Goal: Obtain resource: Obtain resource

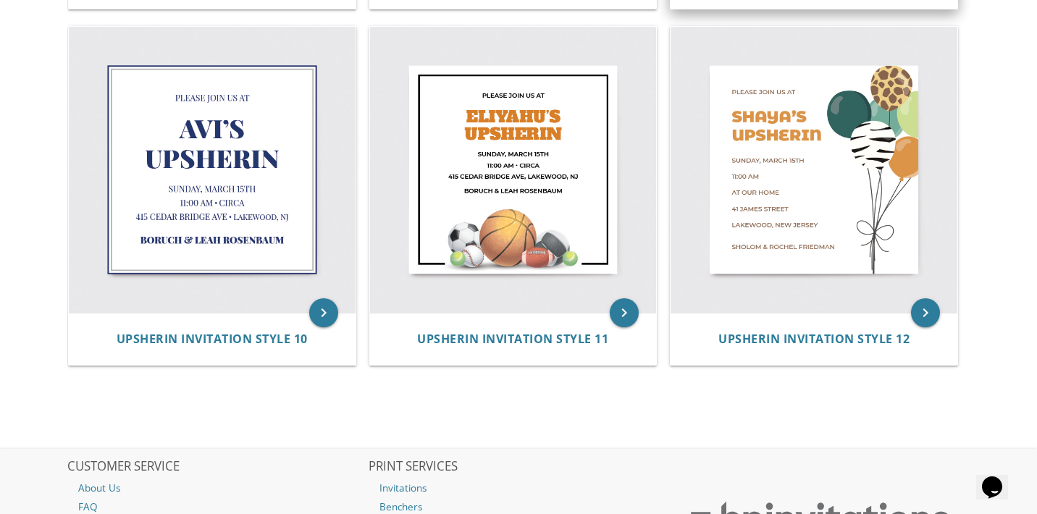
scroll to position [1363, 0]
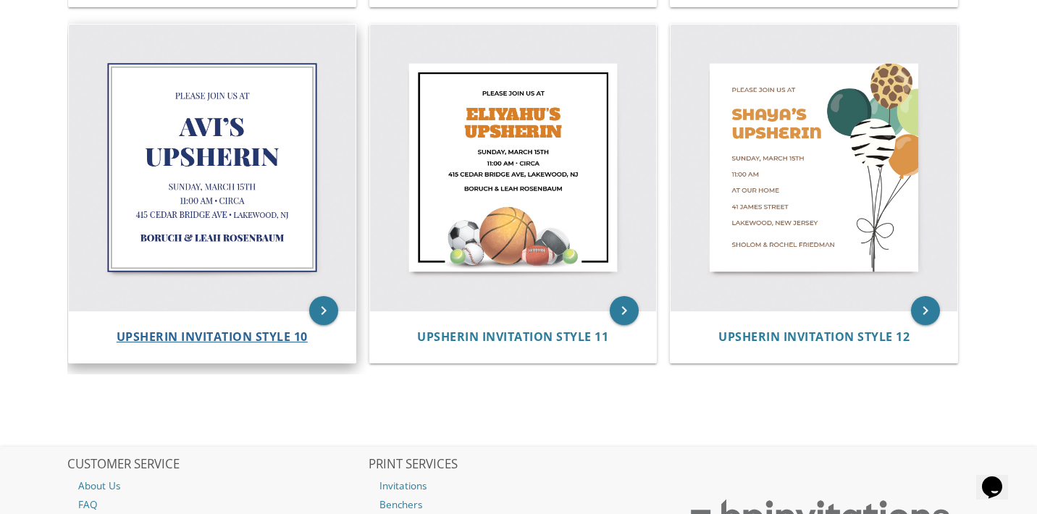
click at [190, 333] on span "Upsherin Invitation Style 10" at bounding box center [212, 337] width 191 height 16
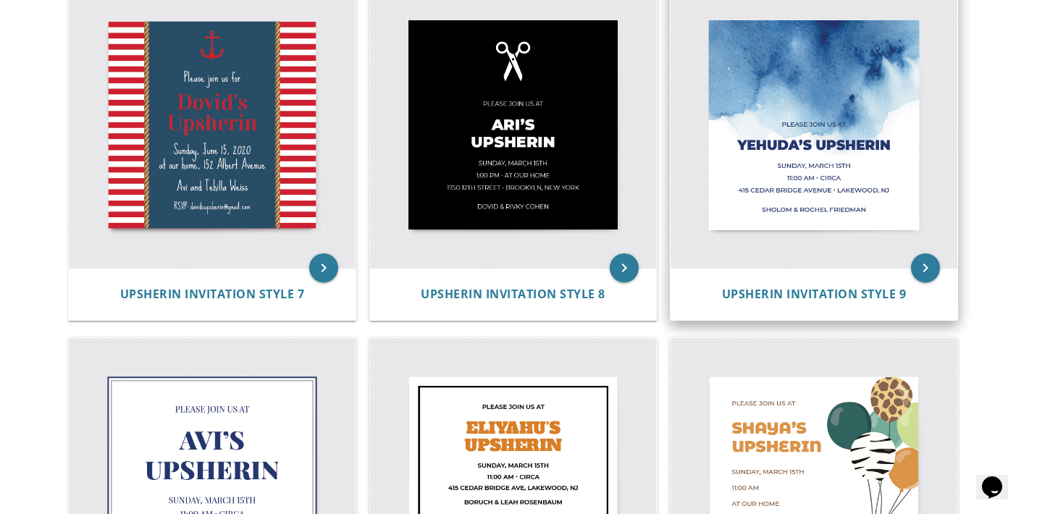
scroll to position [1043, 0]
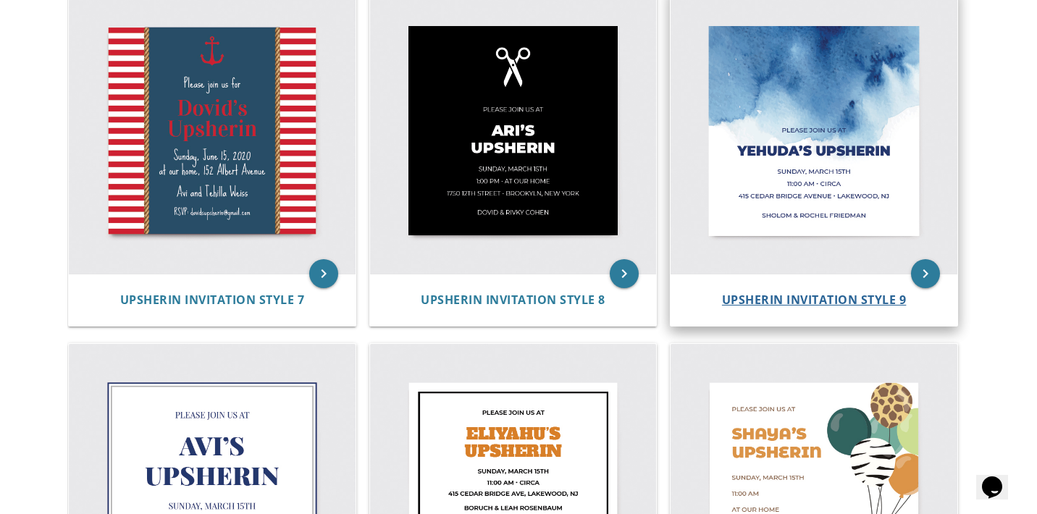
click at [790, 296] on span "Upsherin Invitation Style 9" at bounding box center [814, 300] width 185 height 16
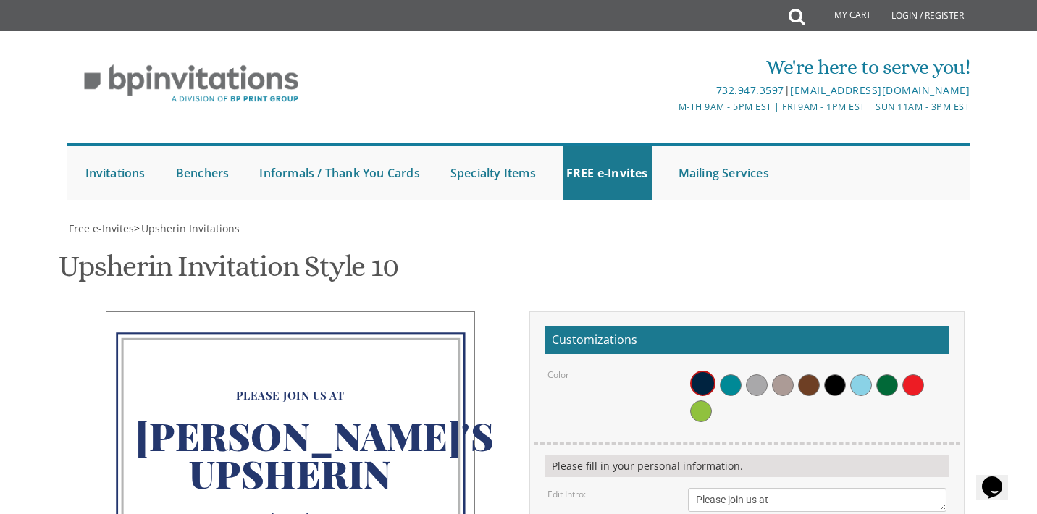
scroll to position [295, 0]
click at [700, 488] on textarea "Please join us at" at bounding box center [817, 500] width 259 height 24
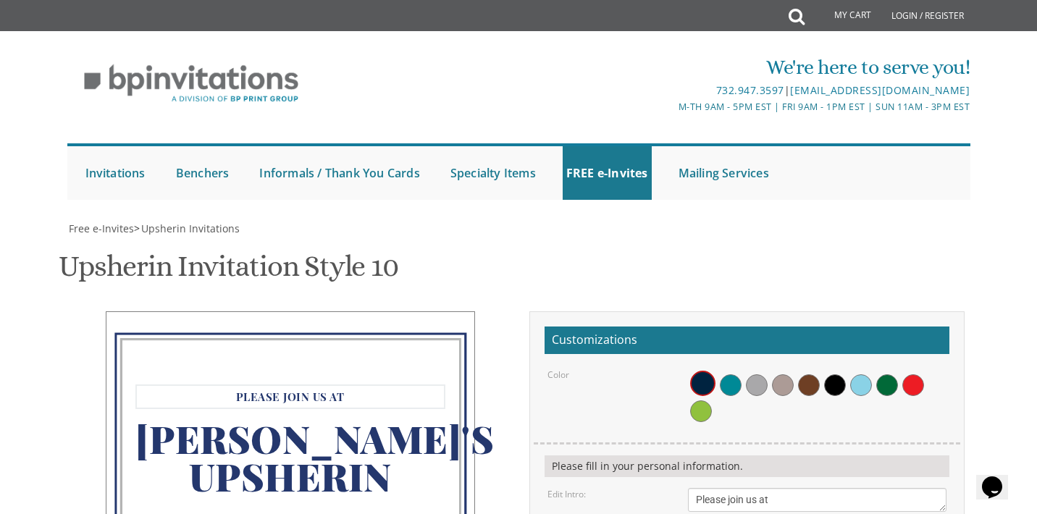
click at [694, 488] on textarea "Please join us at" at bounding box center [817, 500] width 259 height 24
click at [803, 488] on textarea "Please join us at" at bounding box center [817, 500] width 259 height 24
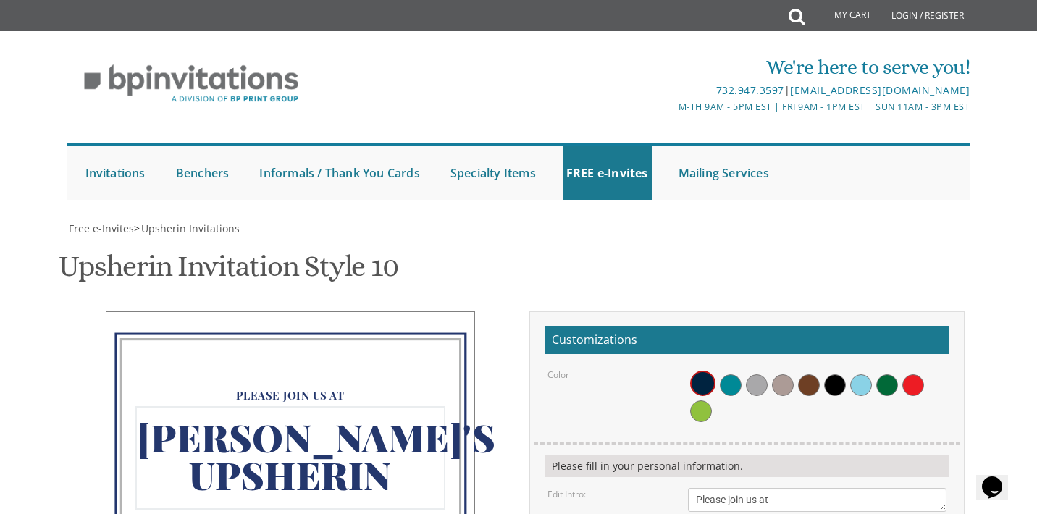
drag, startPoint x: 708, startPoint y: 282, endPoint x: 716, endPoint y: 282, distance: 8.7
type textarea "[PERSON_NAME]'s Upsherin"
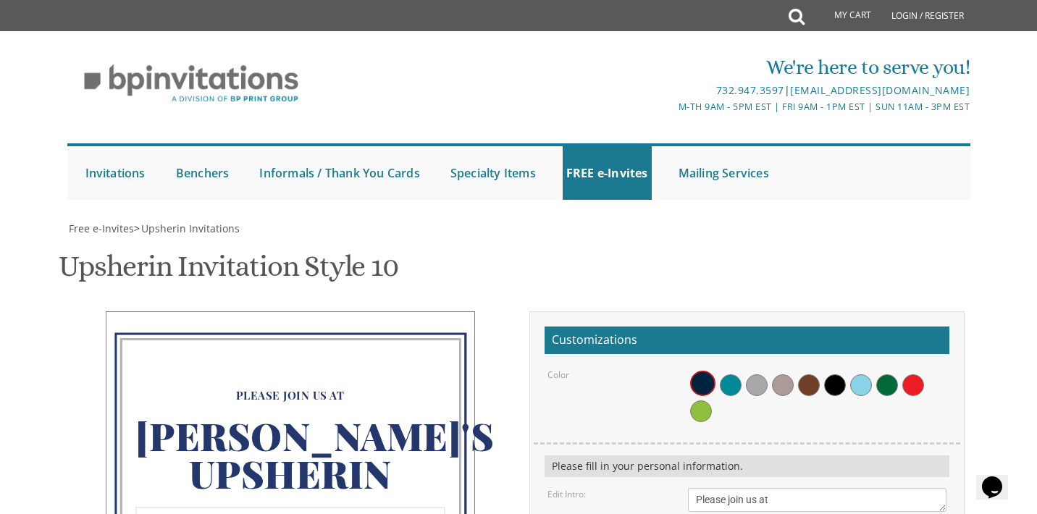
scroll to position [367, 0]
drag, startPoint x: 697, startPoint y: 335, endPoint x: 727, endPoint y: 336, distance: 30.4
drag, startPoint x: 746, startPoint y: 333, endPoint x: 766, endPoint y: 333, distance: 20.3
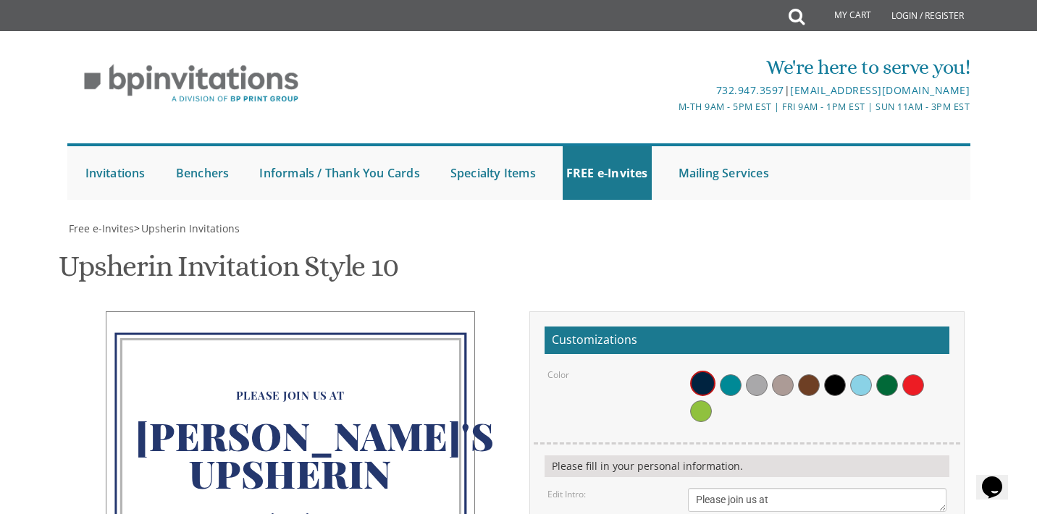
drag, startPoint x: 771, startPoint y: 331, endPoint x: 826, endPoint y: 333, distance: 55.1
type textarea "Shloima & [PERSON_NAME]"
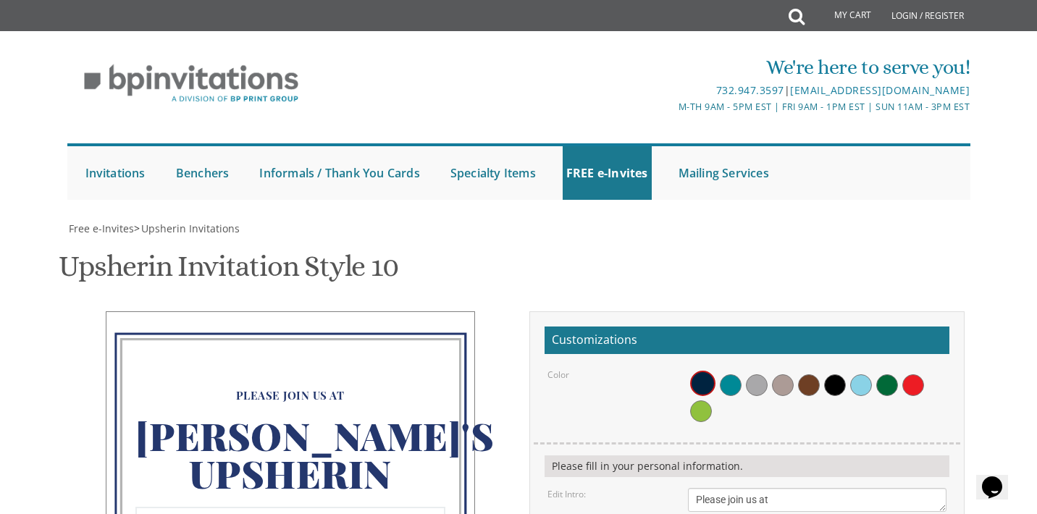
drag, startPoint x: 695, startPoint y: 161, endPoint x: 729, endPoint y: 162, distance: 34.1
drag, startPoint x: 748, startPoint y: 162, endPoint x: 773, endPoint y: 162, distance: 25.4
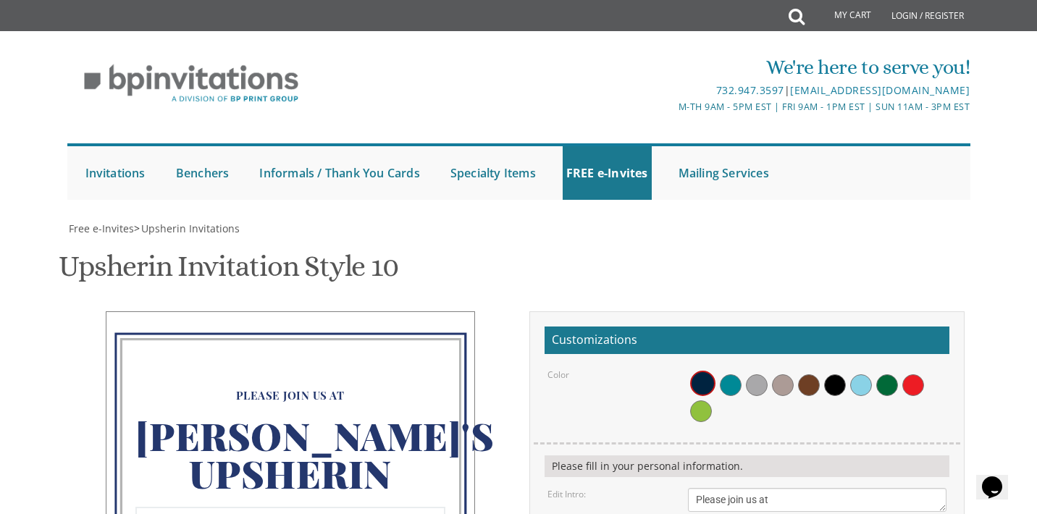
drag, startPoint x: 745, startPoint y: 175, endPoint x: 768, endPoint y: 178, distance: 22.6
drag, startPoint x: 696, startPoint y: 191, endPoint x: 712, endPoint y: 193, distance: 16.0
drag, startPoint x: 712, startPoint y: 193, endPoint x: 736, endPoint y: 192, distance: 23.9
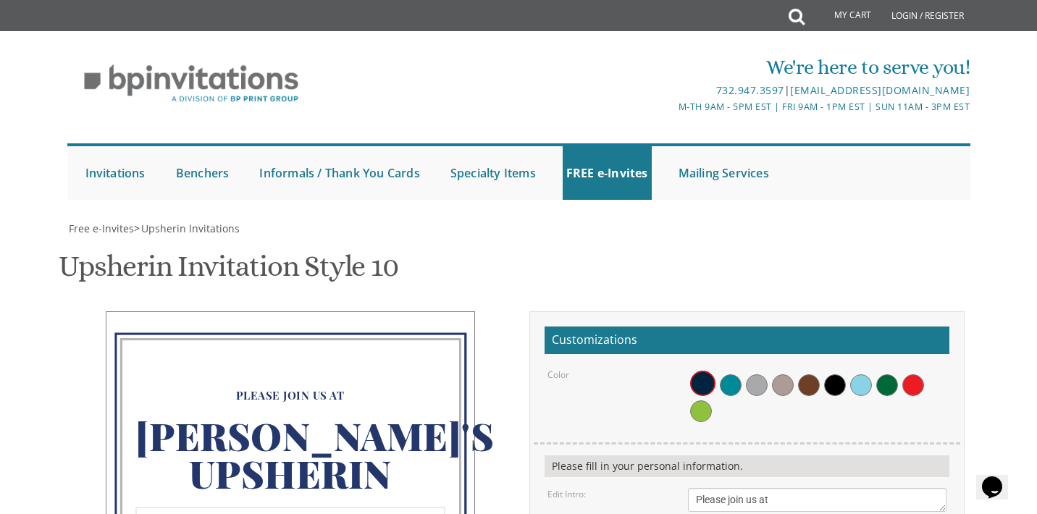
drag, startPoint x: 742, startPoint y: 191, endPoint x: 790, endPoint y: 191, distance: 47.1
drag, startPoint x: 786, startPoint y: 191, endPoint x: 850, endPoint y: 197, distance: 64.1
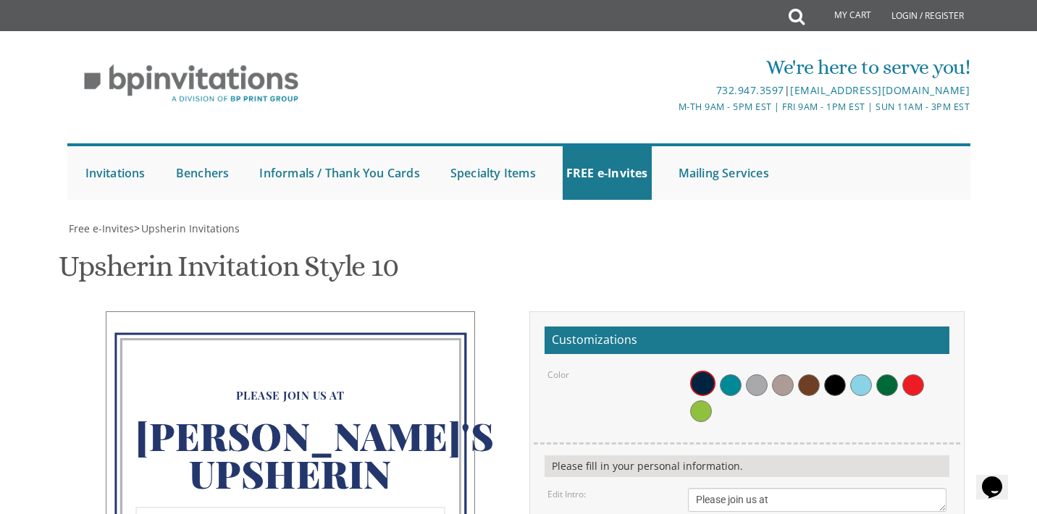
type textarea "[DATE] 1:30 PM • Our home 14 [GEOGRAPHIC_DATA] • Apt 5A"
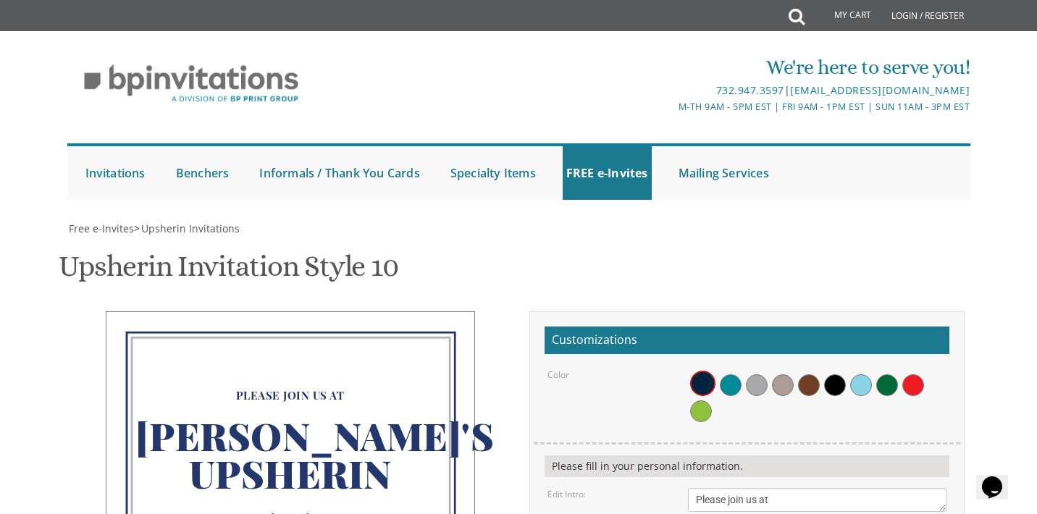
type input "[EMAIL_ADDRESS][DOMAIN_NAME]"
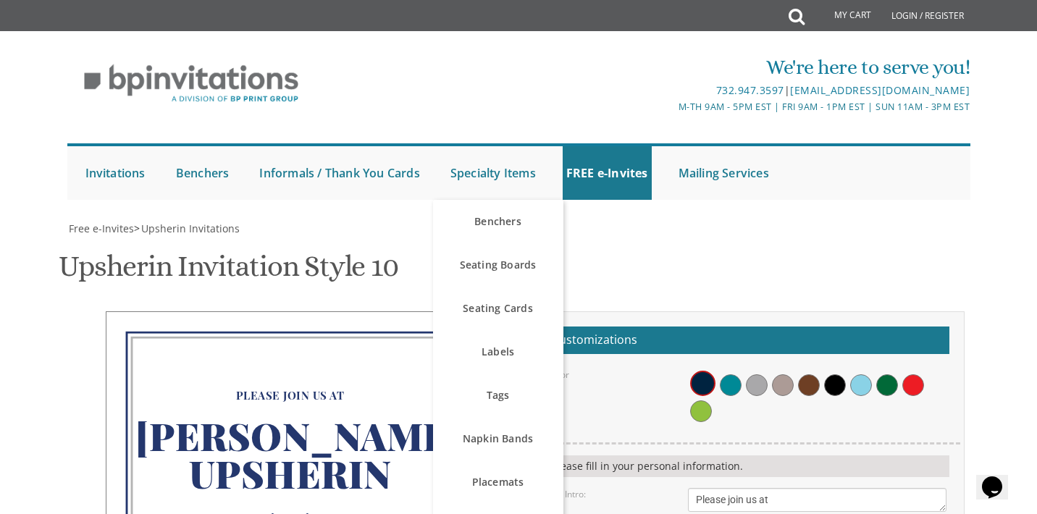
scroll to position [152, 0]
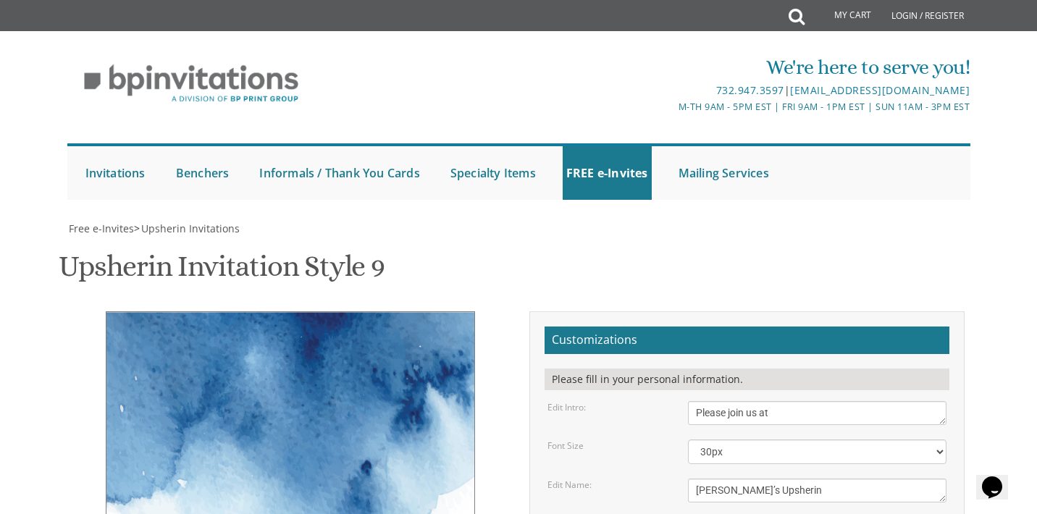
scroll to position [277, 0]
drag, startPoint x: 732, startPoint y: 214, endPoint x: 693, endPoint y: 214, distance: 38.4
click at [693, 479] on textarea "[PERSON_NAME]’s Upsherin" at bounding box center [817, 491] width 259 height 24
type textarea "[PERSON_NAME]'s Upsherin"
drag, startPoint x: 697, startPoint y: 251, endPoint x: 728, endPoint y: 251, distance: 31.1
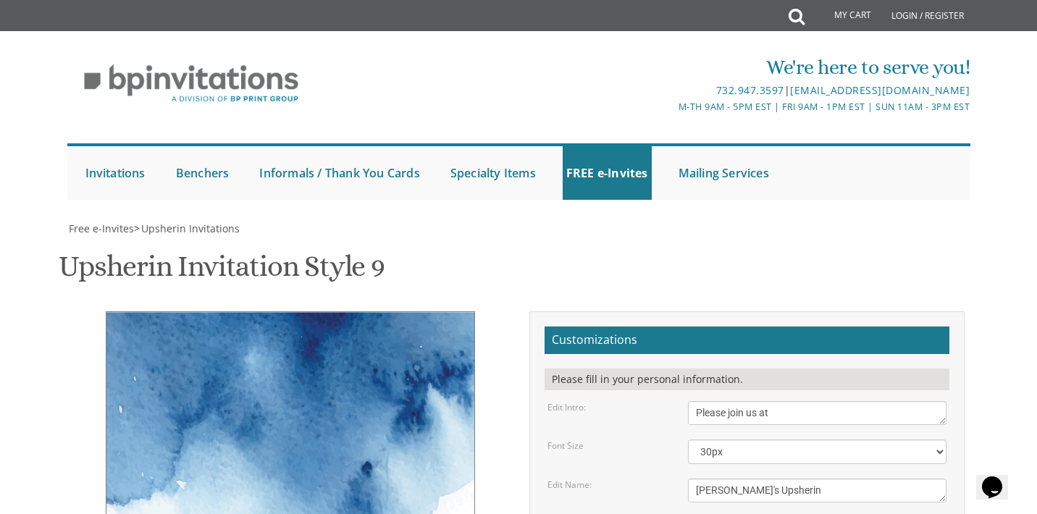
drag, startPoint x: 747, startPoint y: 250, endPoint x: 772, endPoint y: 252, distance: 25.4
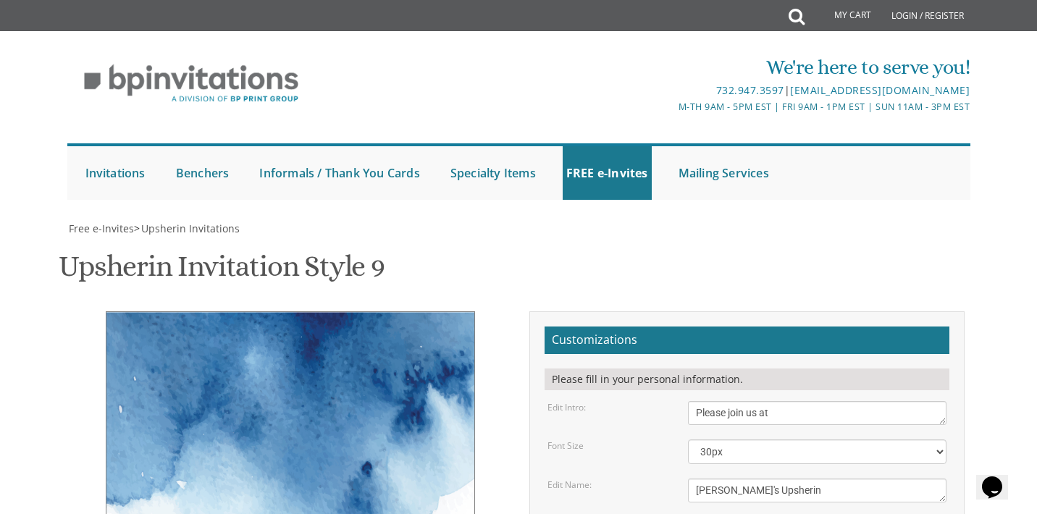
drag, startPoint x: 724, startPoint y: 267, endPoint x: 732, endPoint y: 267, distance: 8.7
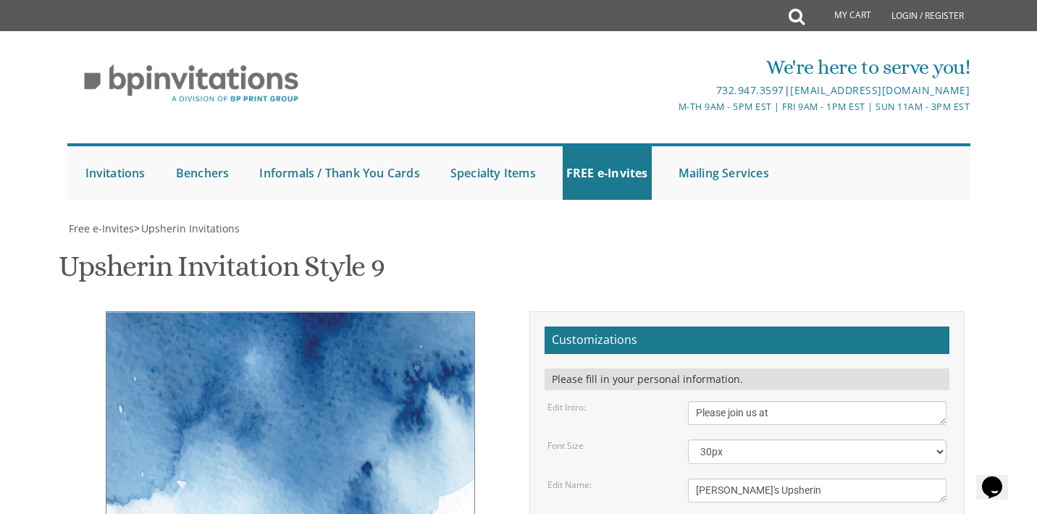
drag, startPoint x: 745, startPoint y: 267, endPoint x: 769, endPoint y: 267, distance: 23.9
drag, startPoint x: 766, startPoint y: 267, endPoint x: 745, endPoint y: 267, distance: 21.7
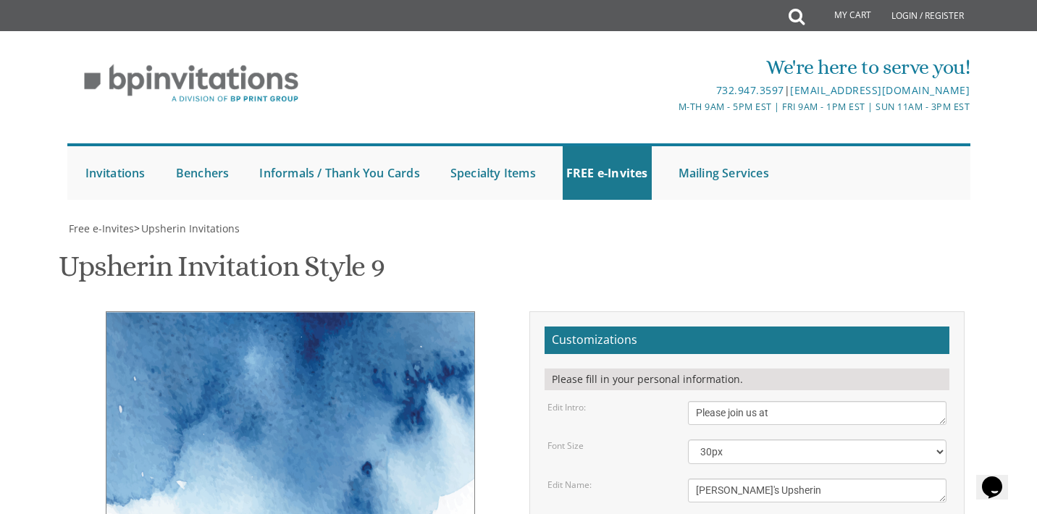
drag, startPoint x: 694, startPoint y: 280, endPoint x: 712, endPoint y: 281, distance: 18.1
drag, startPoint x: 710, startPoint y: 278, endPoint x: 807, endPoint y: 280, distance: 97.1
drag, startPoint x: 785, startPoint y: 282, endPoint x: 853, endPoint y: 282, distance: 67.4
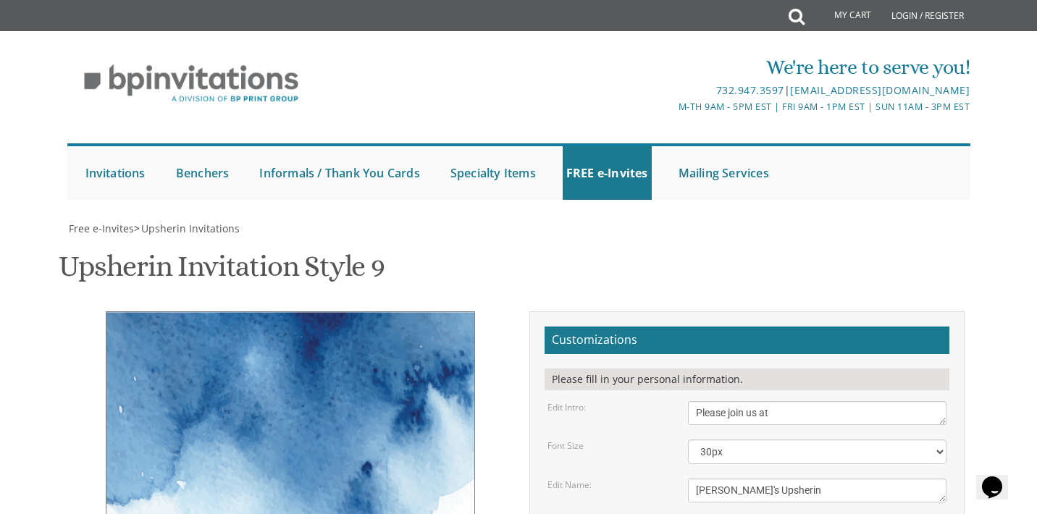
type textarea "Thursday, October 16th 1:30 PM • Our Home 14 Dover Shalom • Apt 5A"
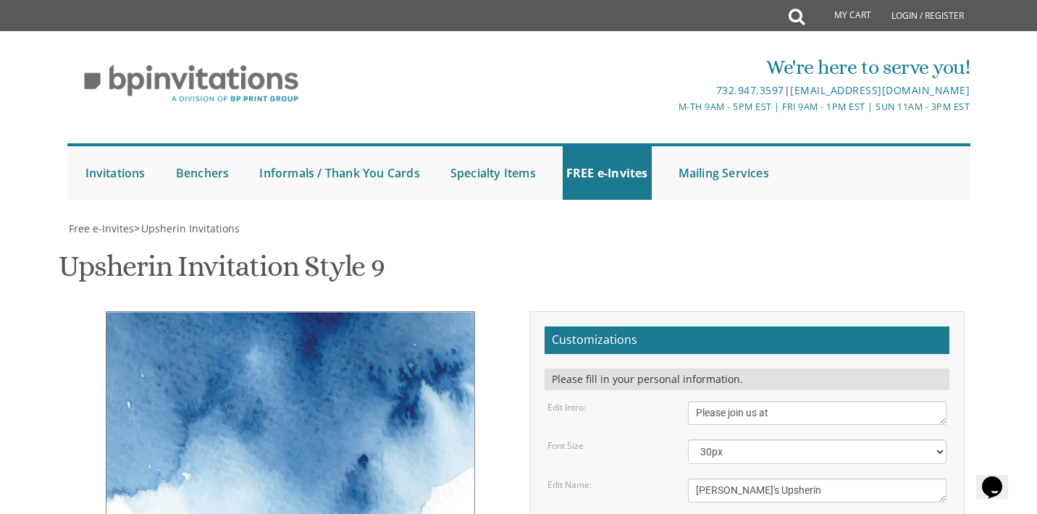
type textarea "Shlomia & Gitty Sternglantz"
type input "[EMAIL_ADDRESS][DOMAIN_NAME]"
